Goal: Obtain resource: Download file/media

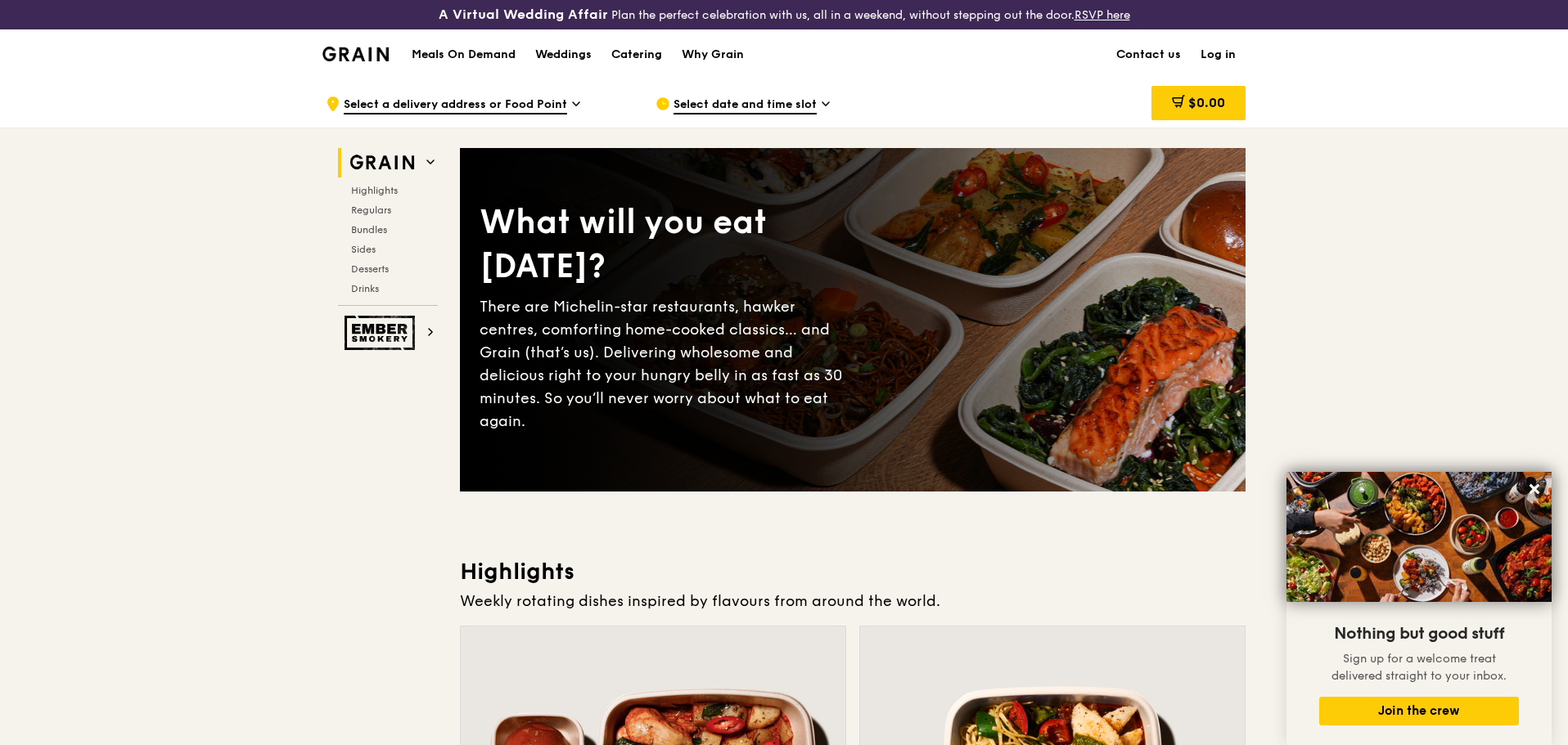
click at [508, 105] on span "Select a delivery address or Food Point" at bounding box center [455, 105] width 224 height 18
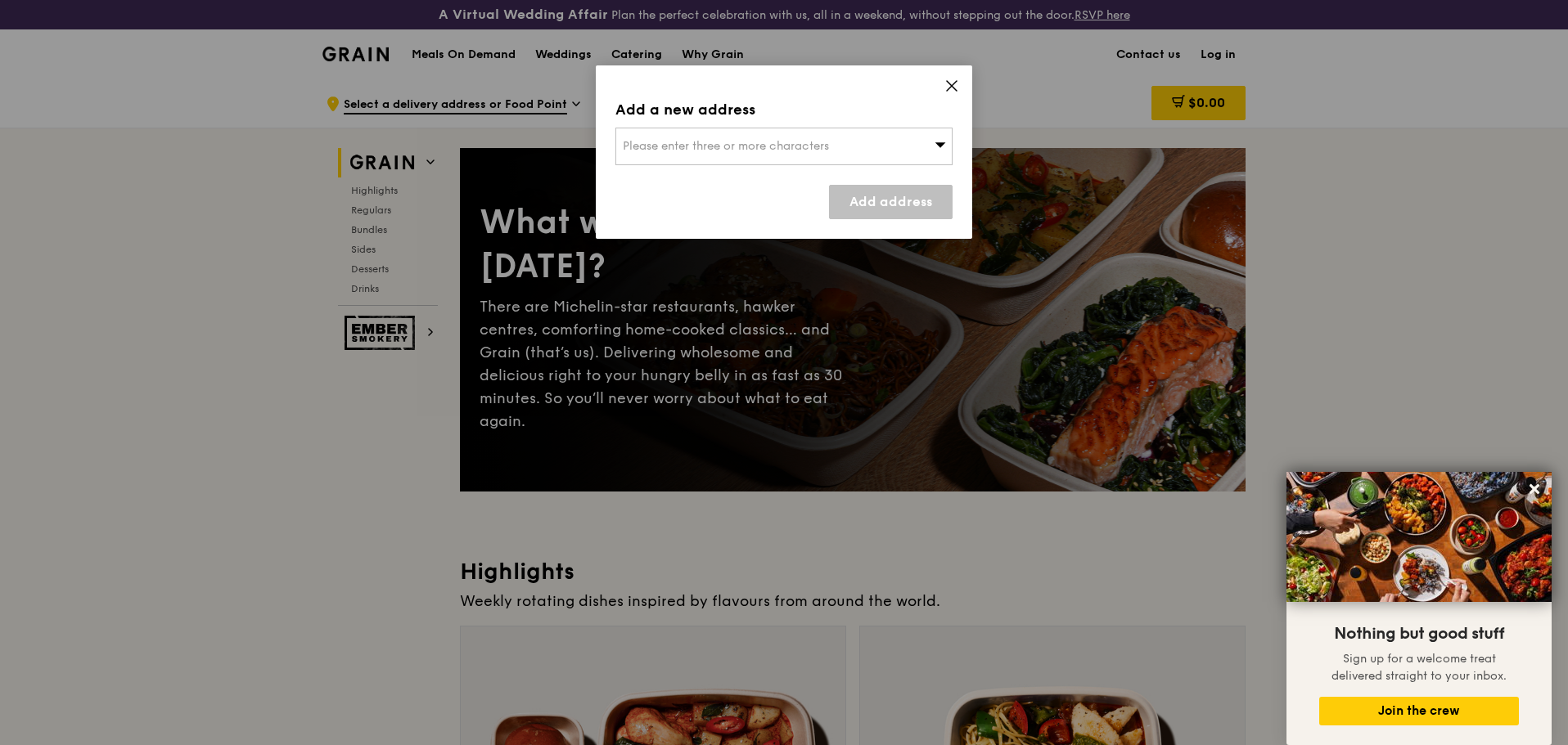
click at [736, 150] on span "Please enter three or more characters" at bounding box center [726, 146] width 206 height 14
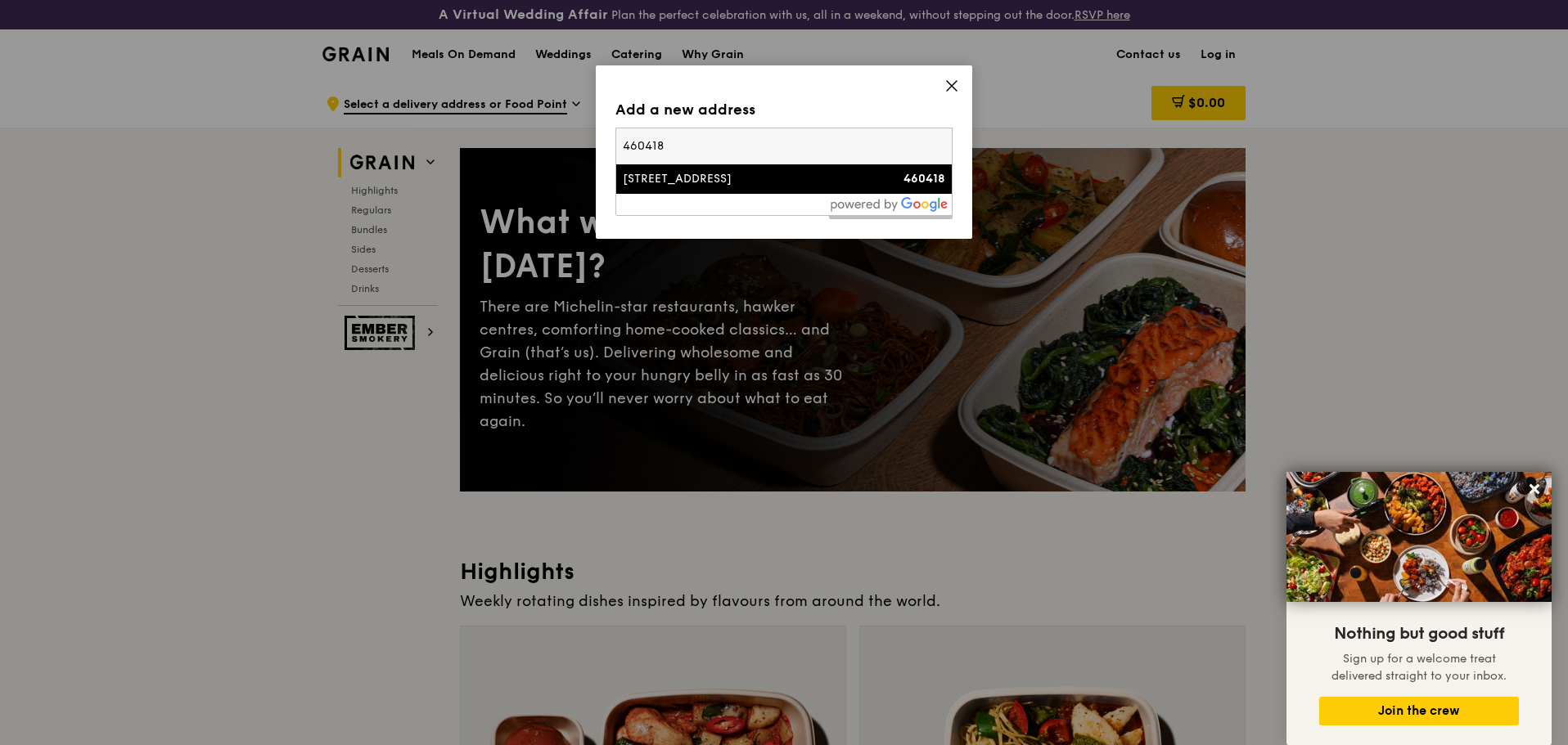
type input "460418"
click at [753, 185] on div "418 Bedok North Avenue 2" at bounding box center [743, 179] width 242 height 17
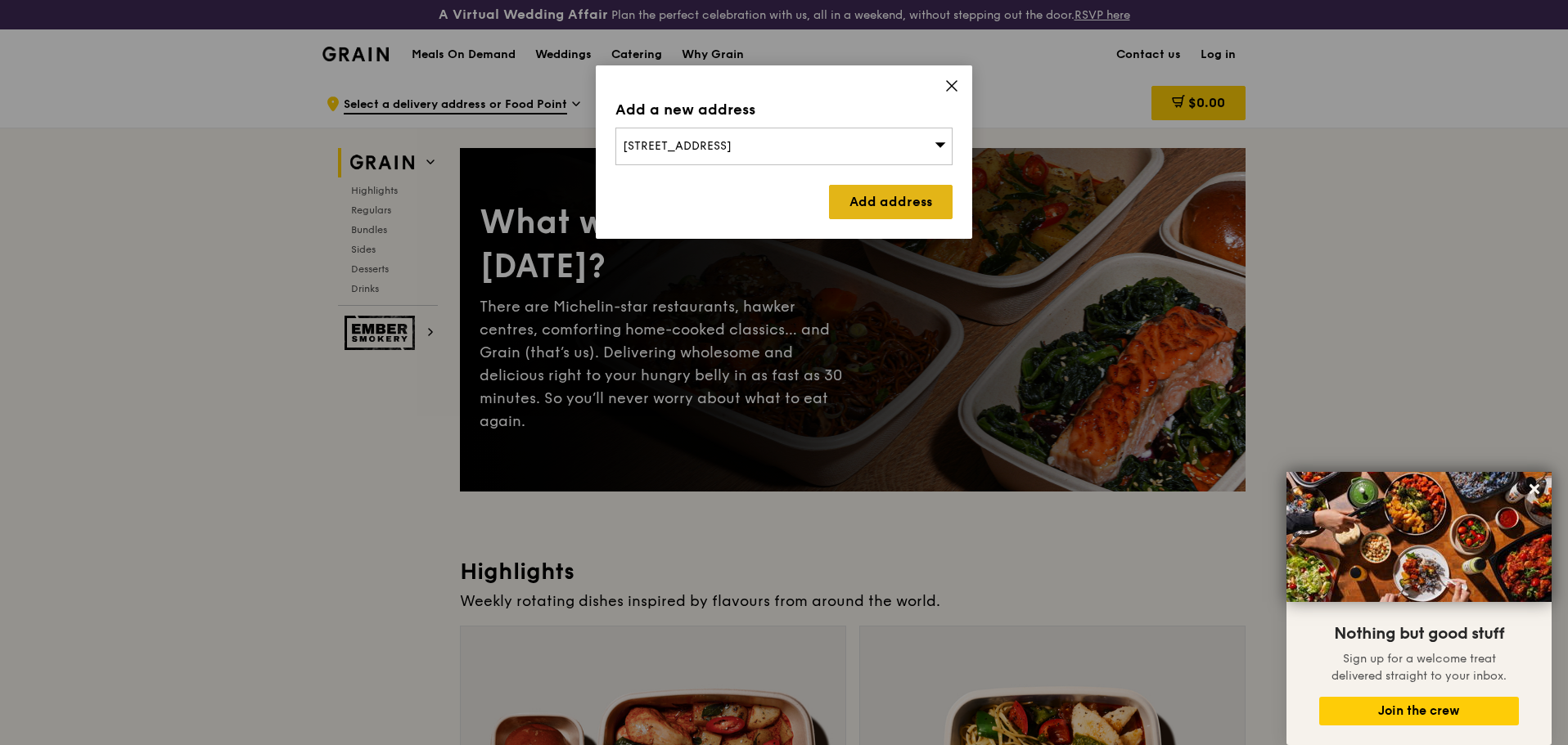
click at [940, 209] on link "Add address" at bounding box center [890, 201] width 124 height 34
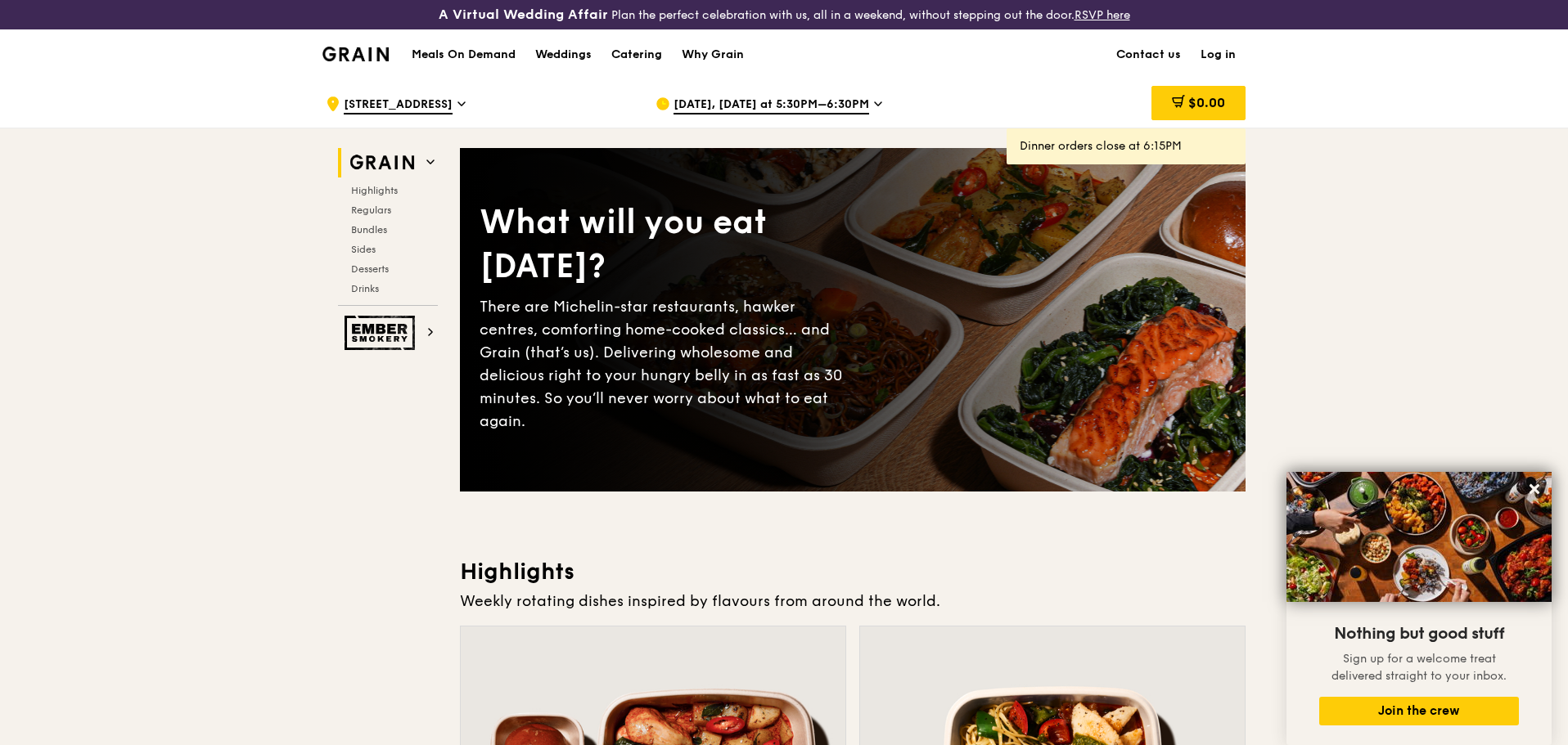
click at [841, 109] on span "Sep 18, Today at 5:30PM–6:30PM" at bounding box center [770, 105] width 196 height 18
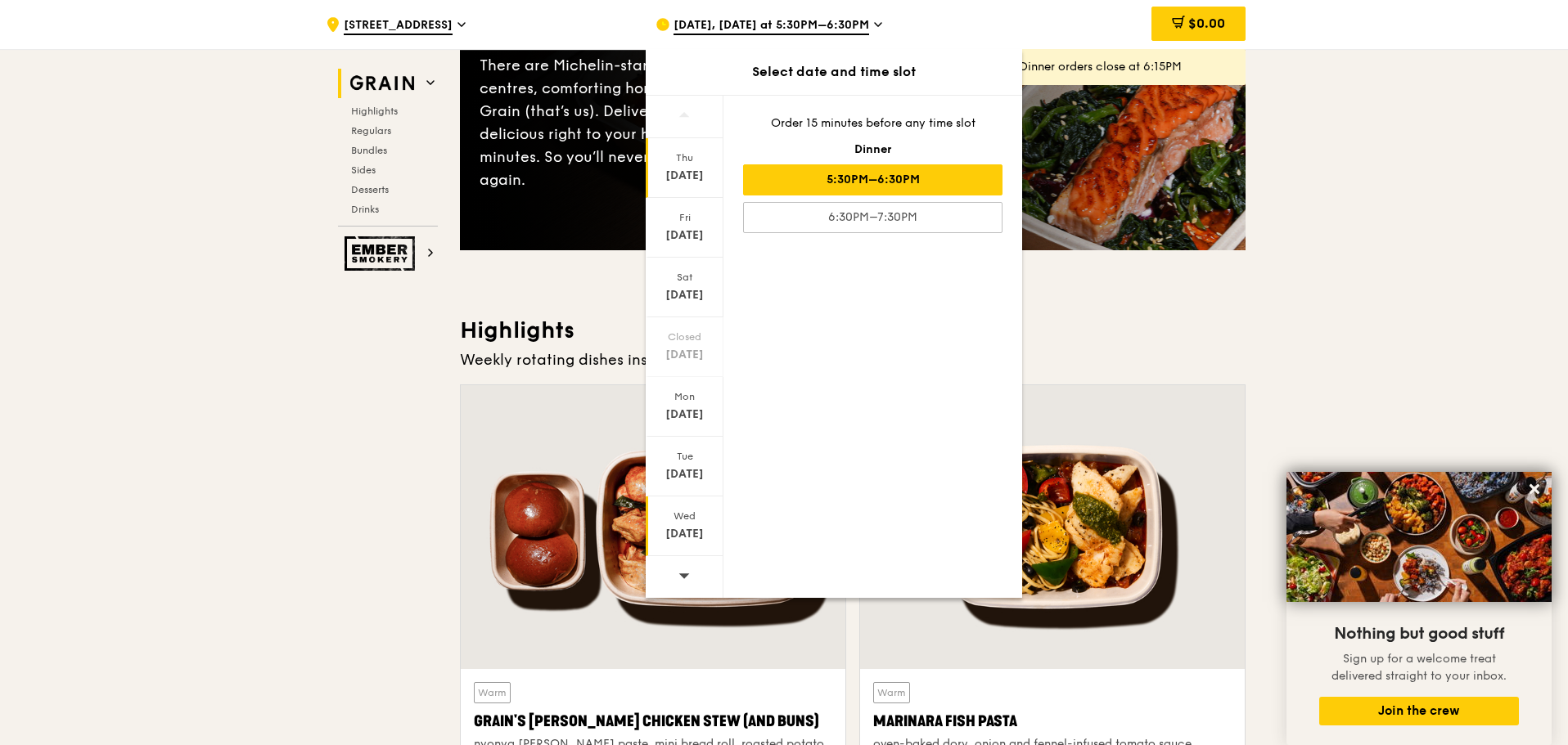
scroll to position [328, 0]
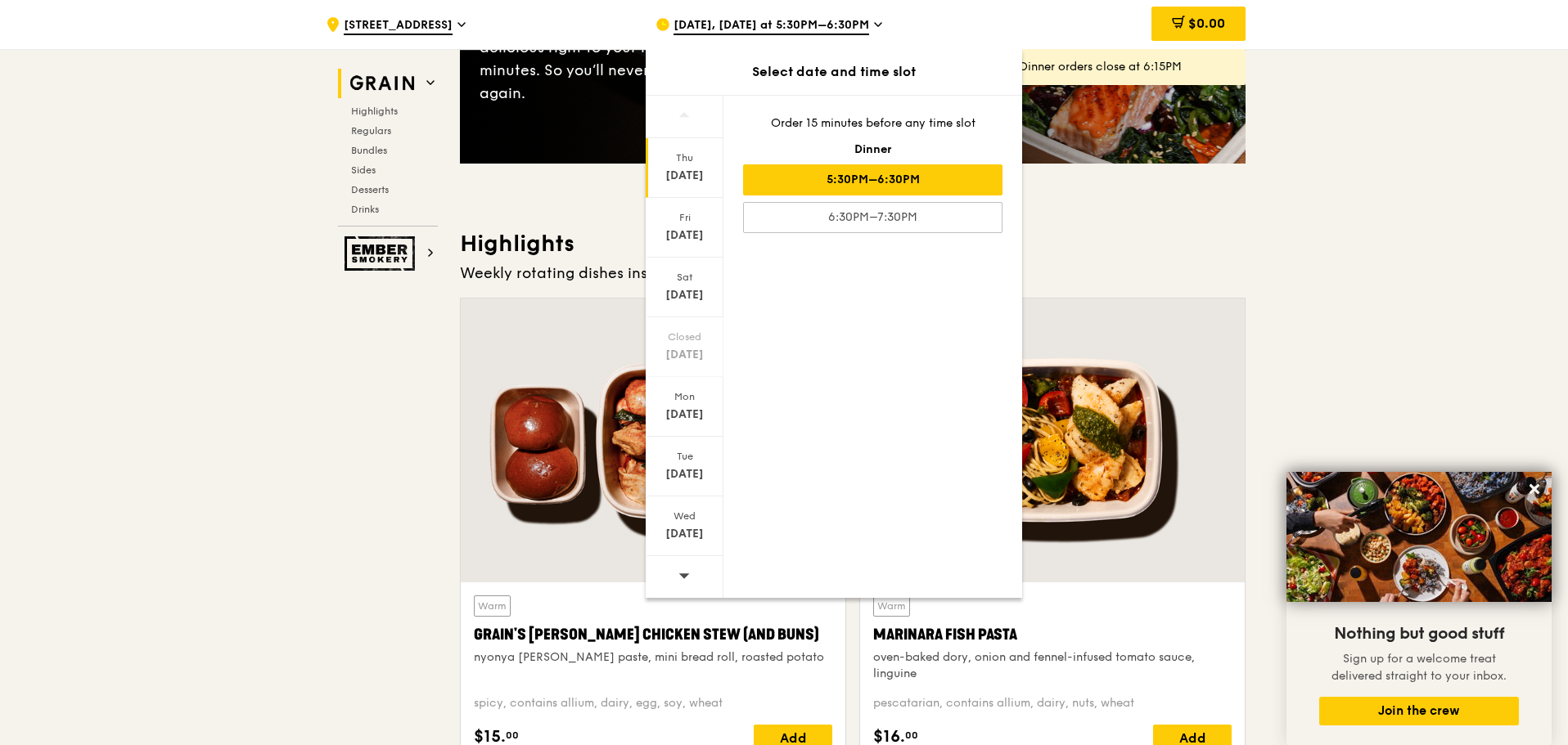
click at [689, 582] on span at bounding box center [684, 576] width 12 height 39
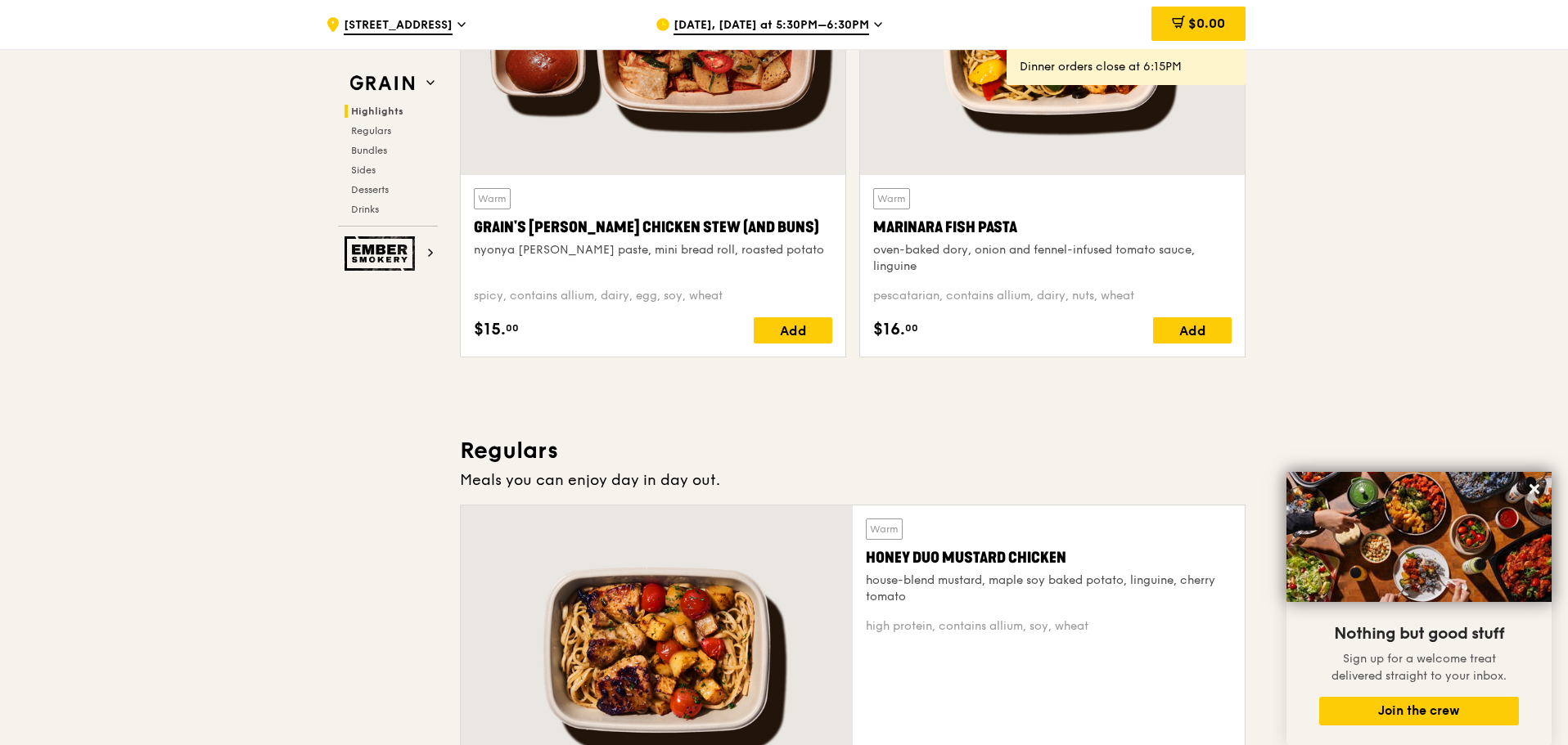
scroll to position [736, 0]
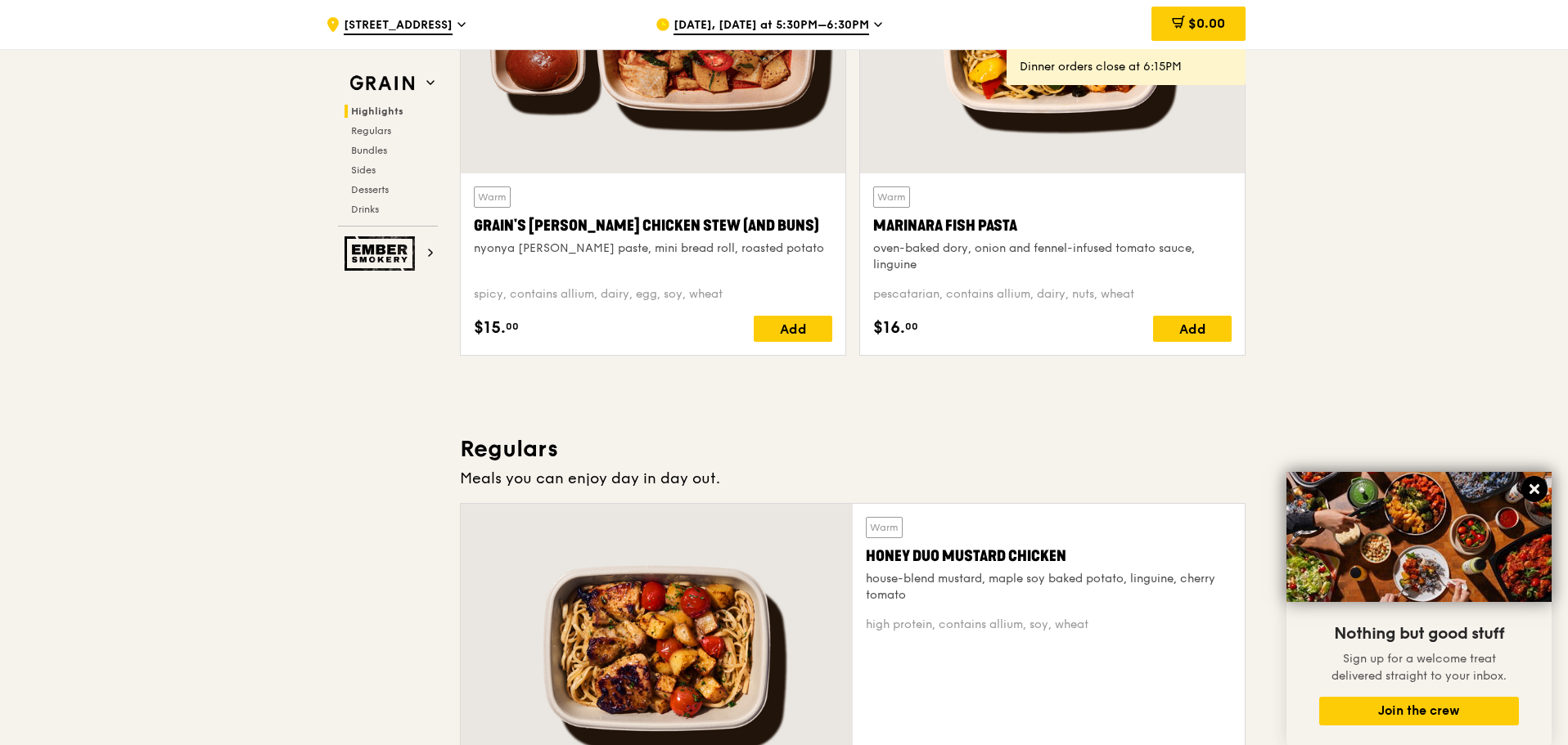
click at [1535, 491] on icon at bounding box center [1534, 489] width 10 height 10
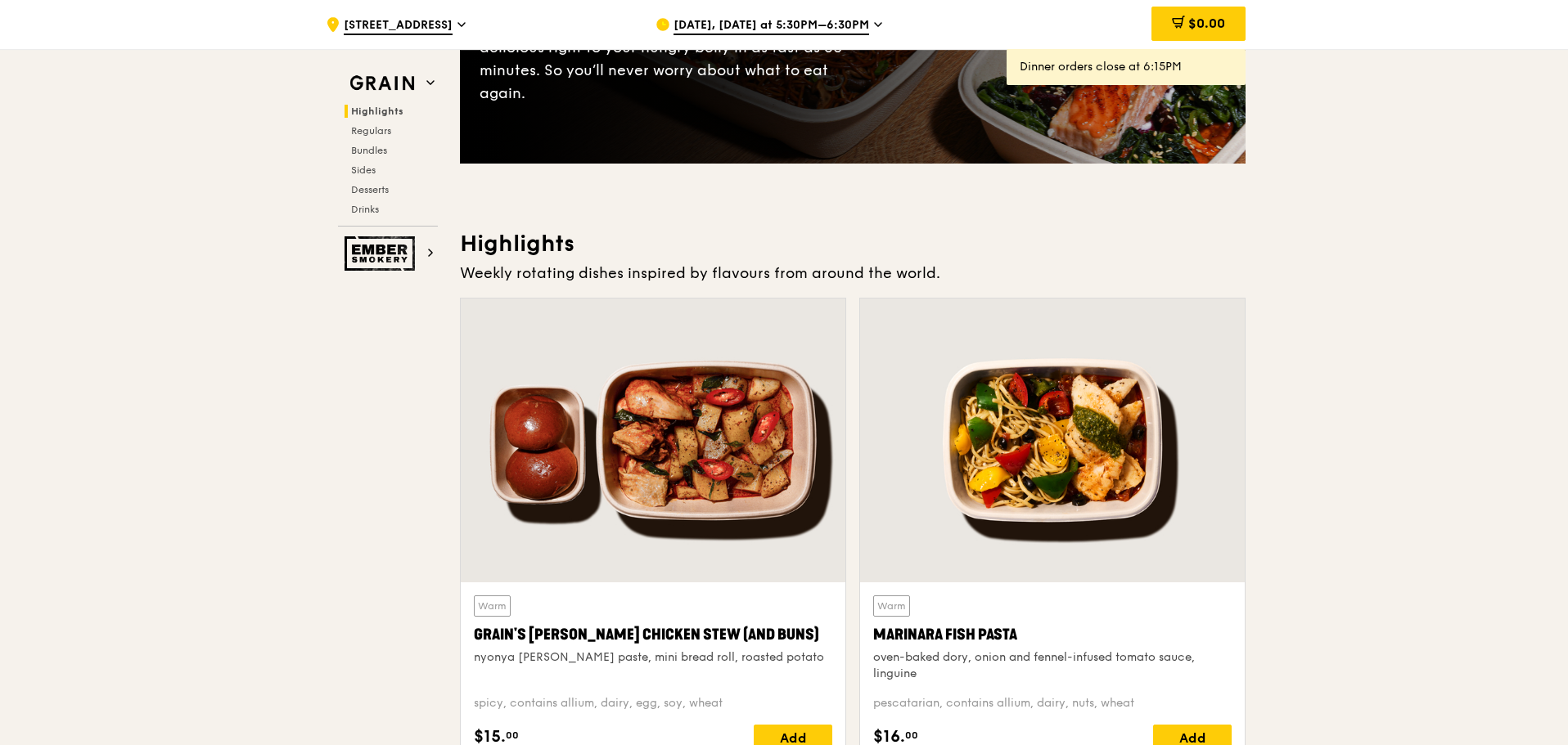
scroll to position [0, 0]
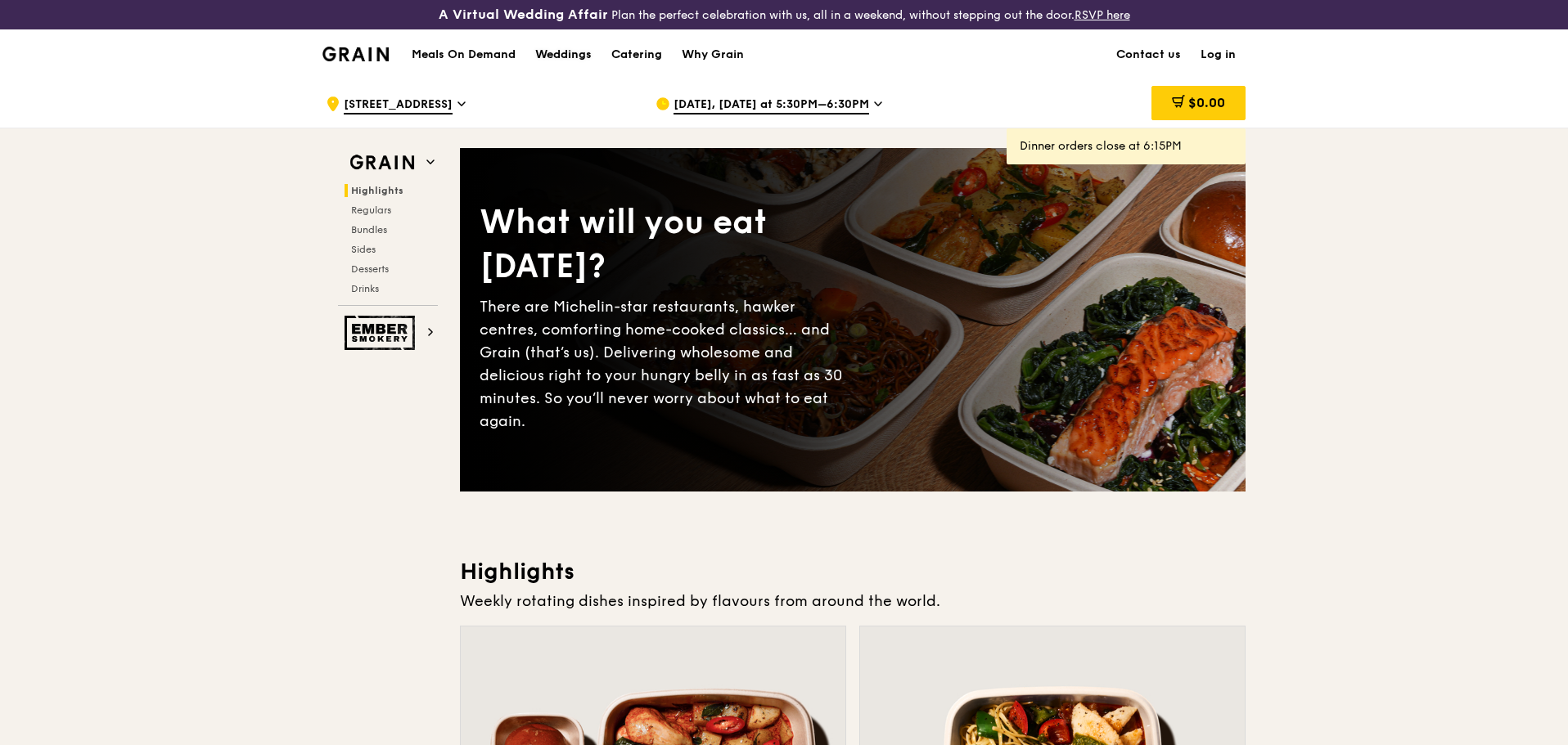
click at [583, 54] on div "Weddings" at bounding box center [563, 54] width 56 height 49
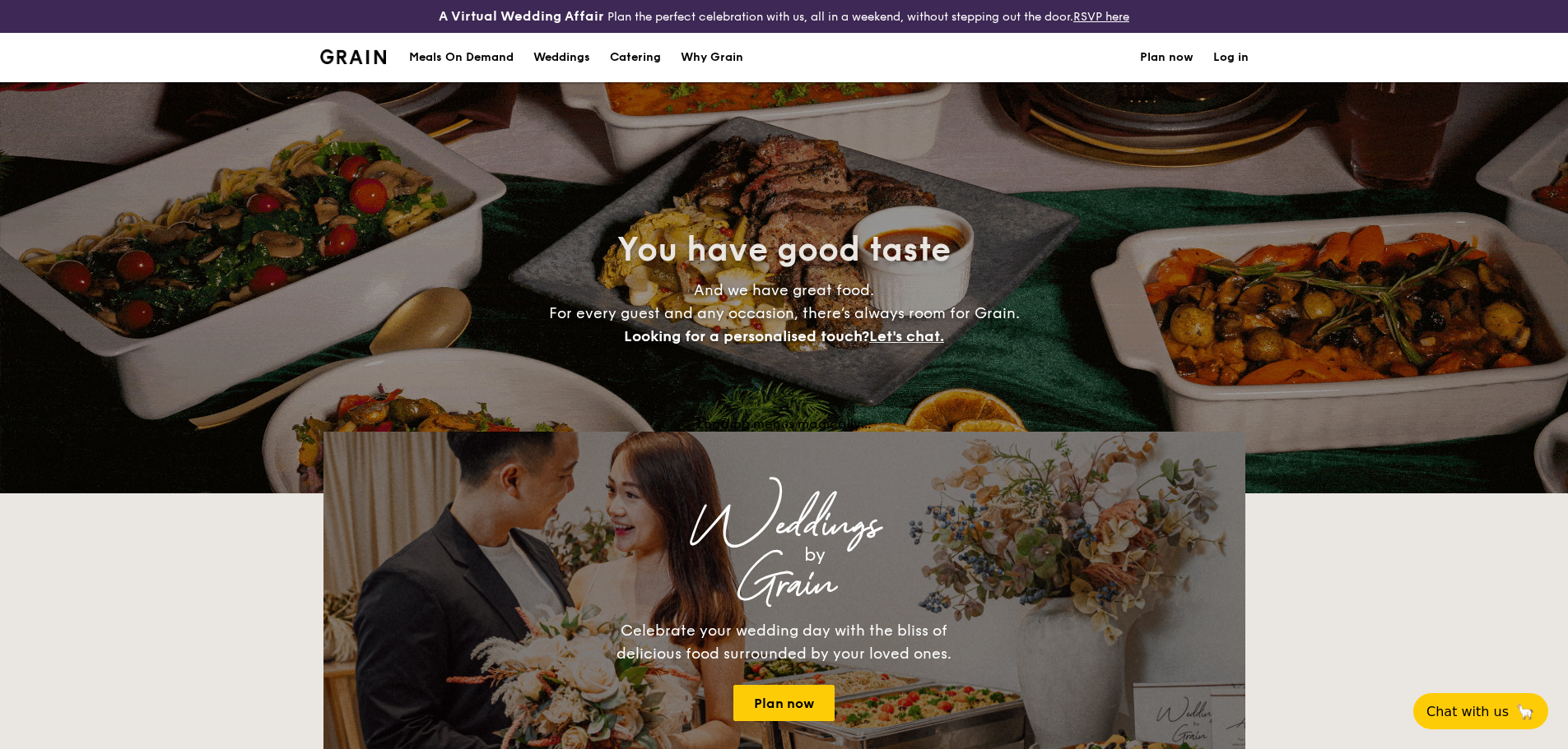
select select
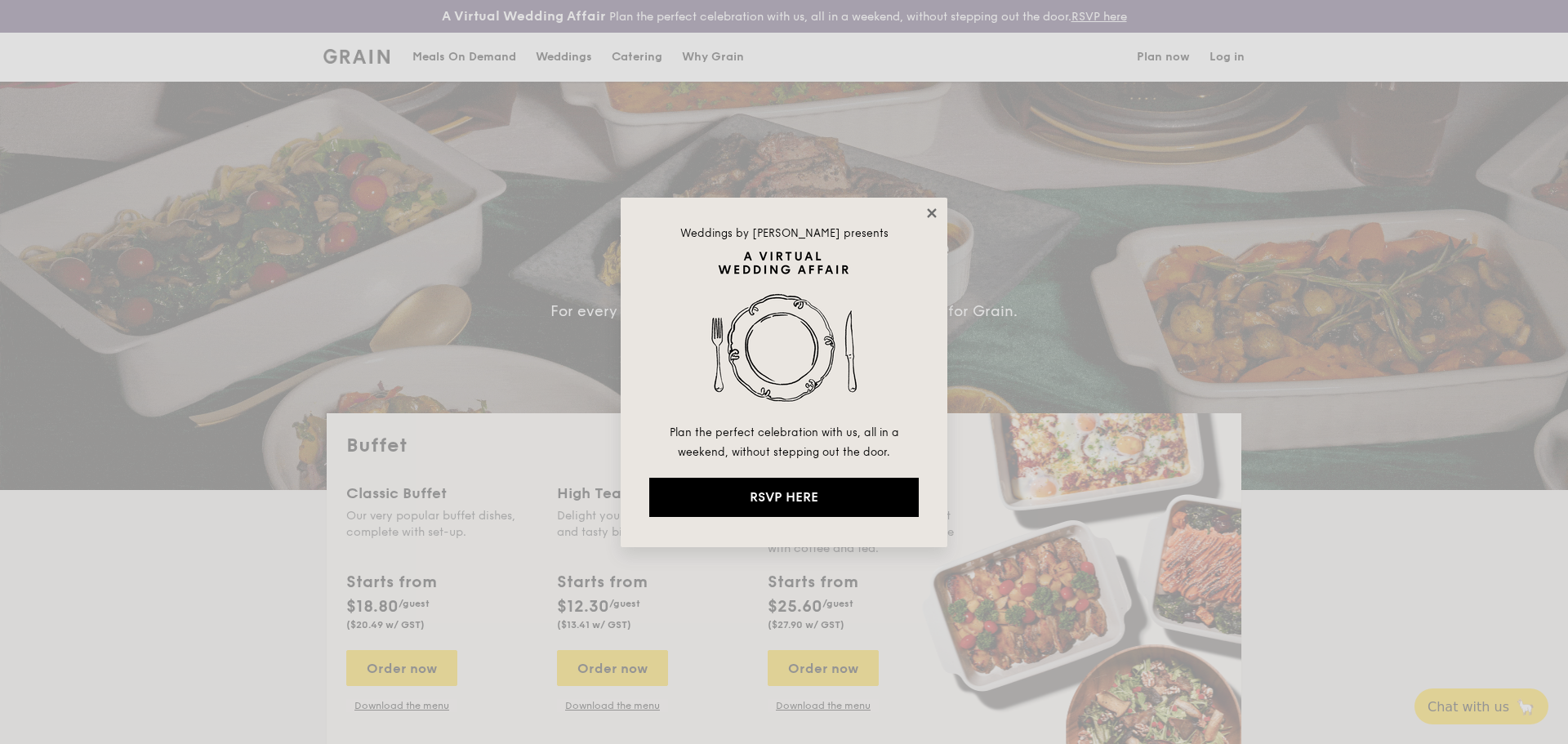
click at [934, 214] on icon at bounding box center [931, 213] width 9 height 9
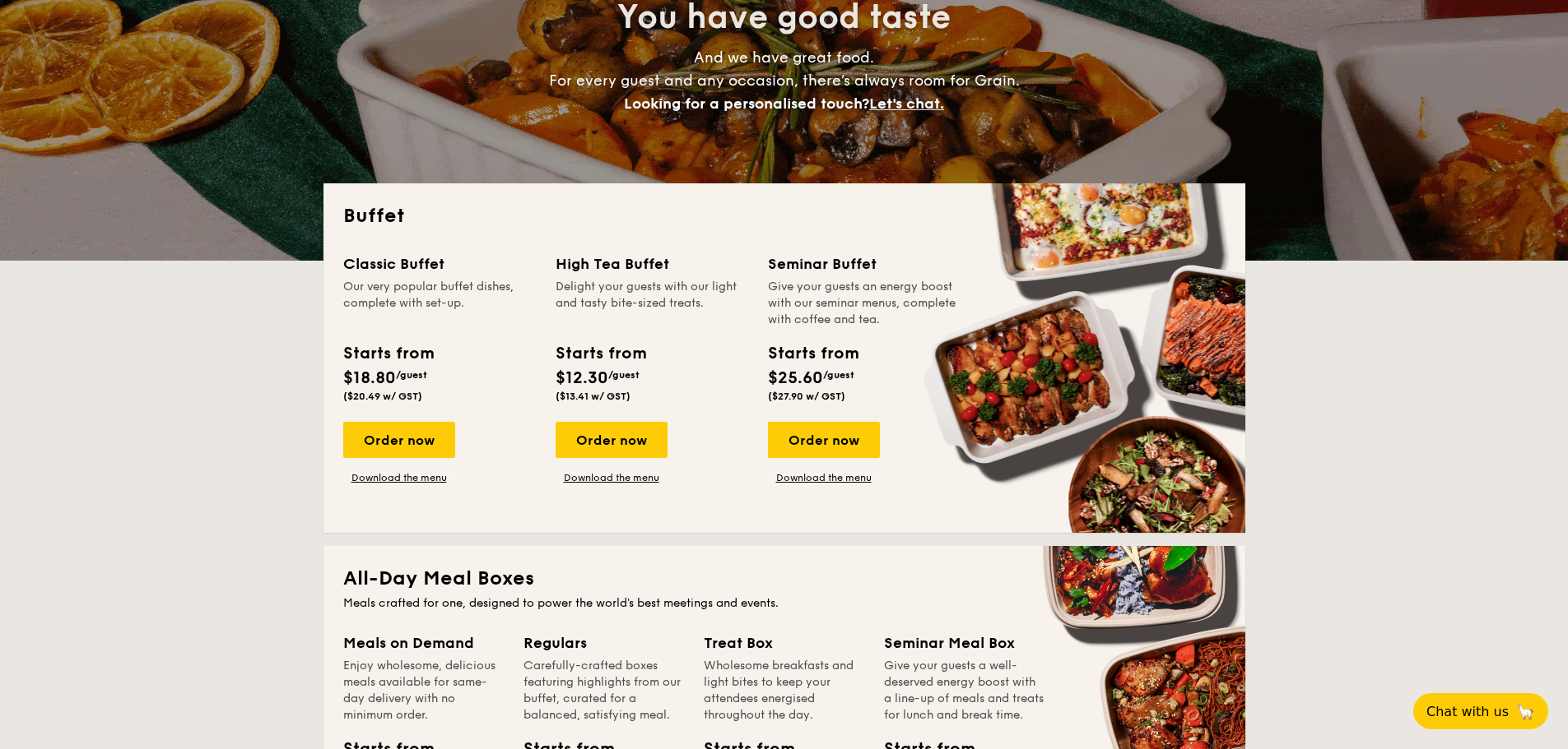
scroll to position [330, 0]
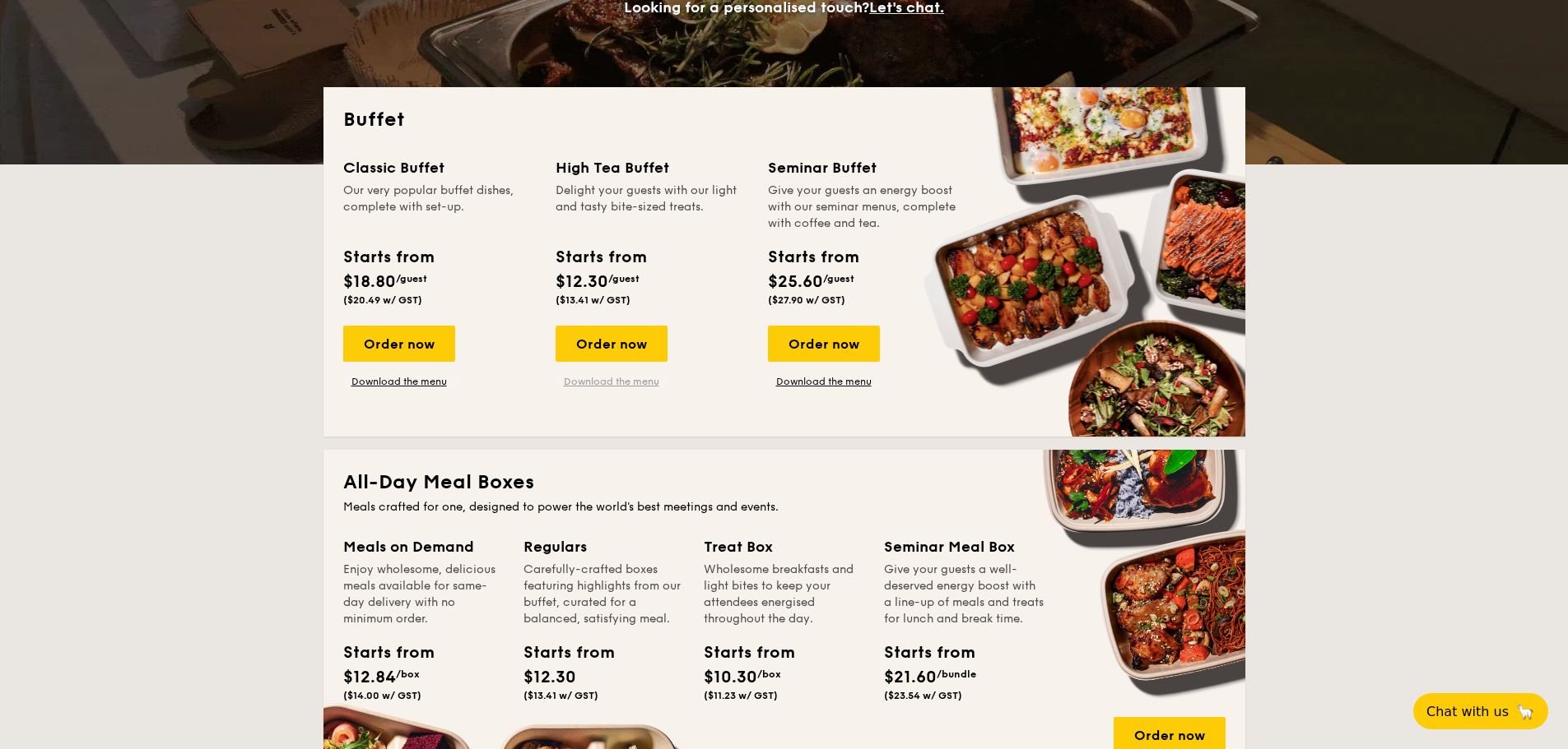
click at [625, 386] on link "Download the menu" at bounding box center [611, 381] width 112 height 13
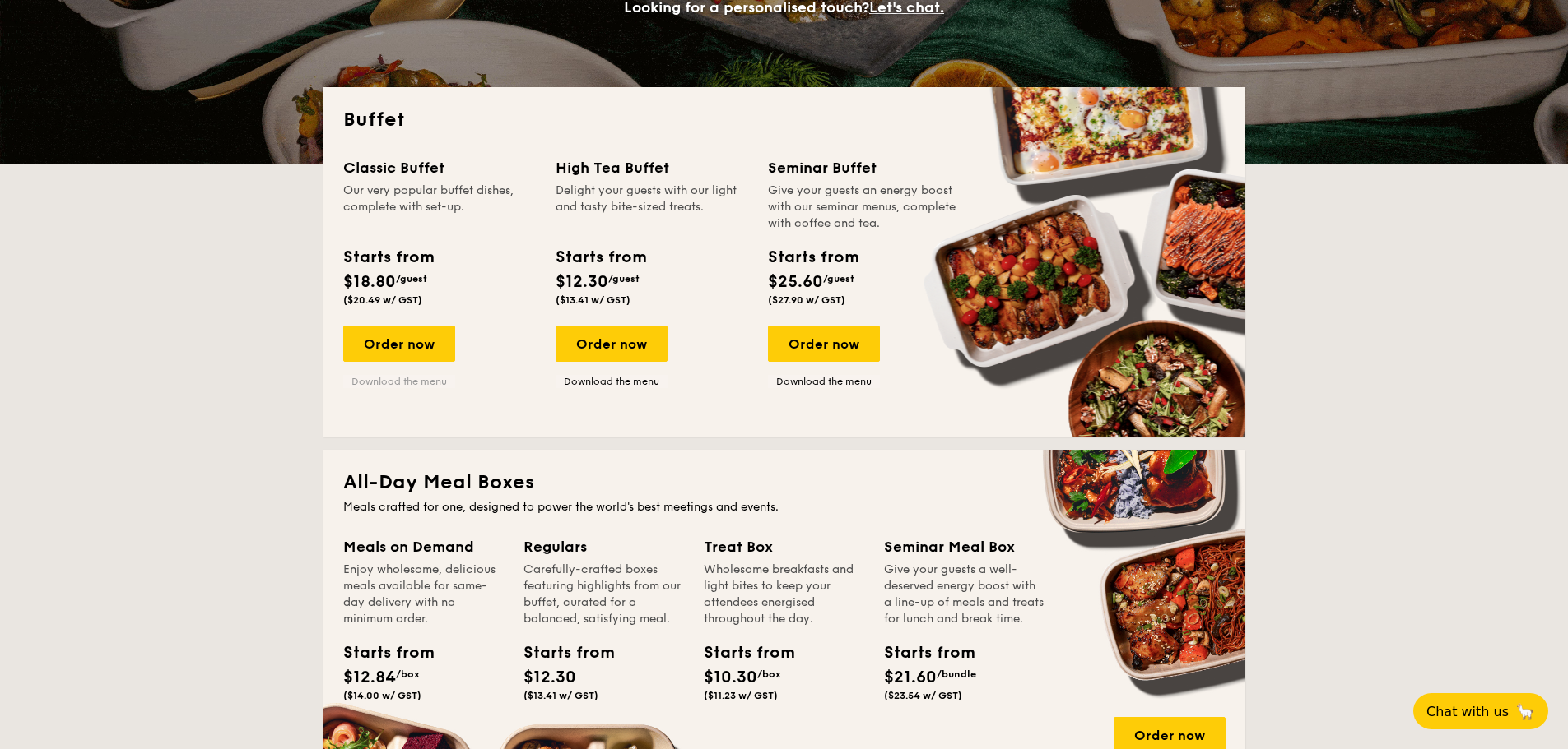
click at [412, 381] on link "Download the menu" at bounding box center [399, 381] width 112 height 13
click at [601, 375] on link "Download the menu" at bounding box center [611, 381] width 112 height 13
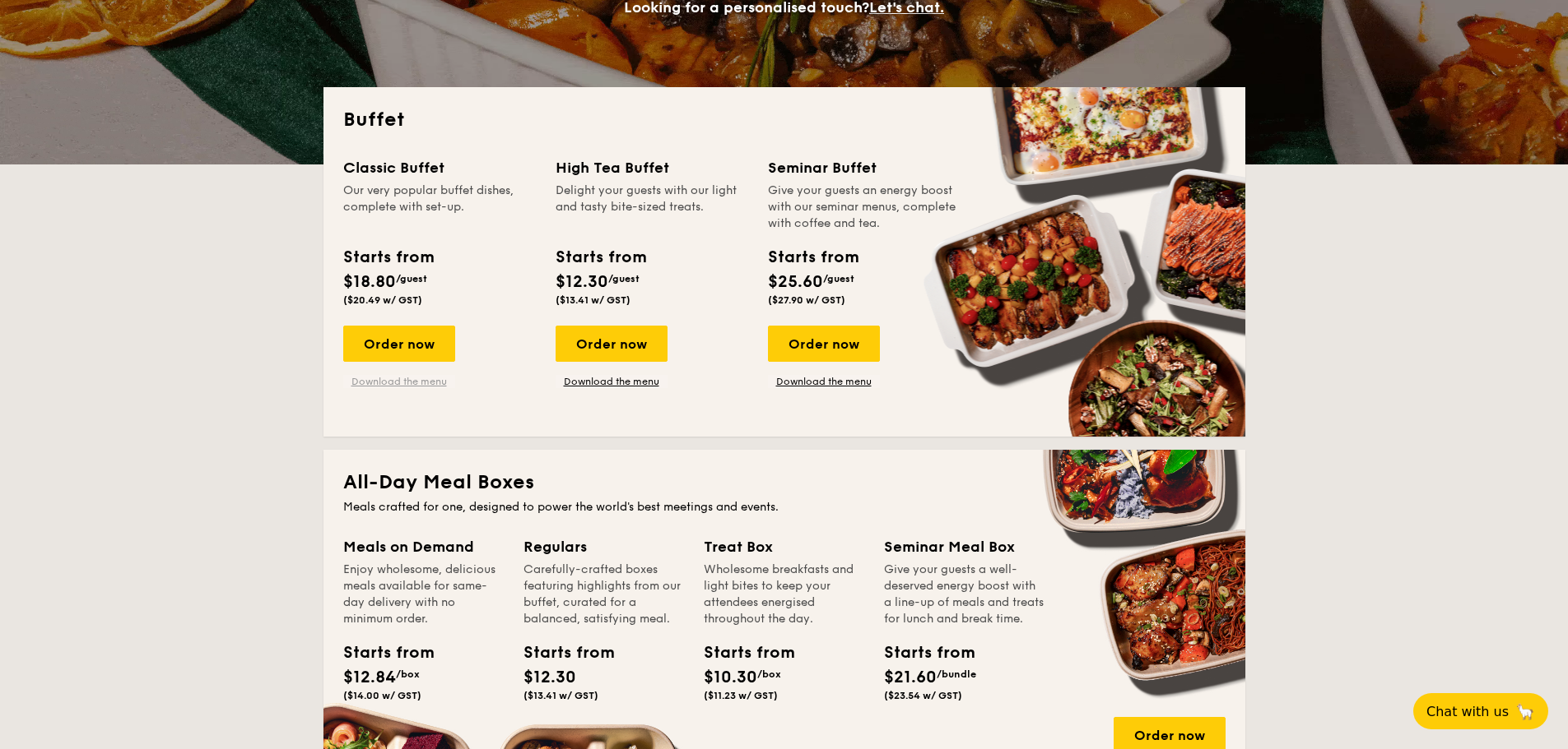
click at [391, 378] on link "Download the menu" at bounding box center [399, 381] width 112 height 13
